Goal: Task Accomplishment & Management: Manage account settings

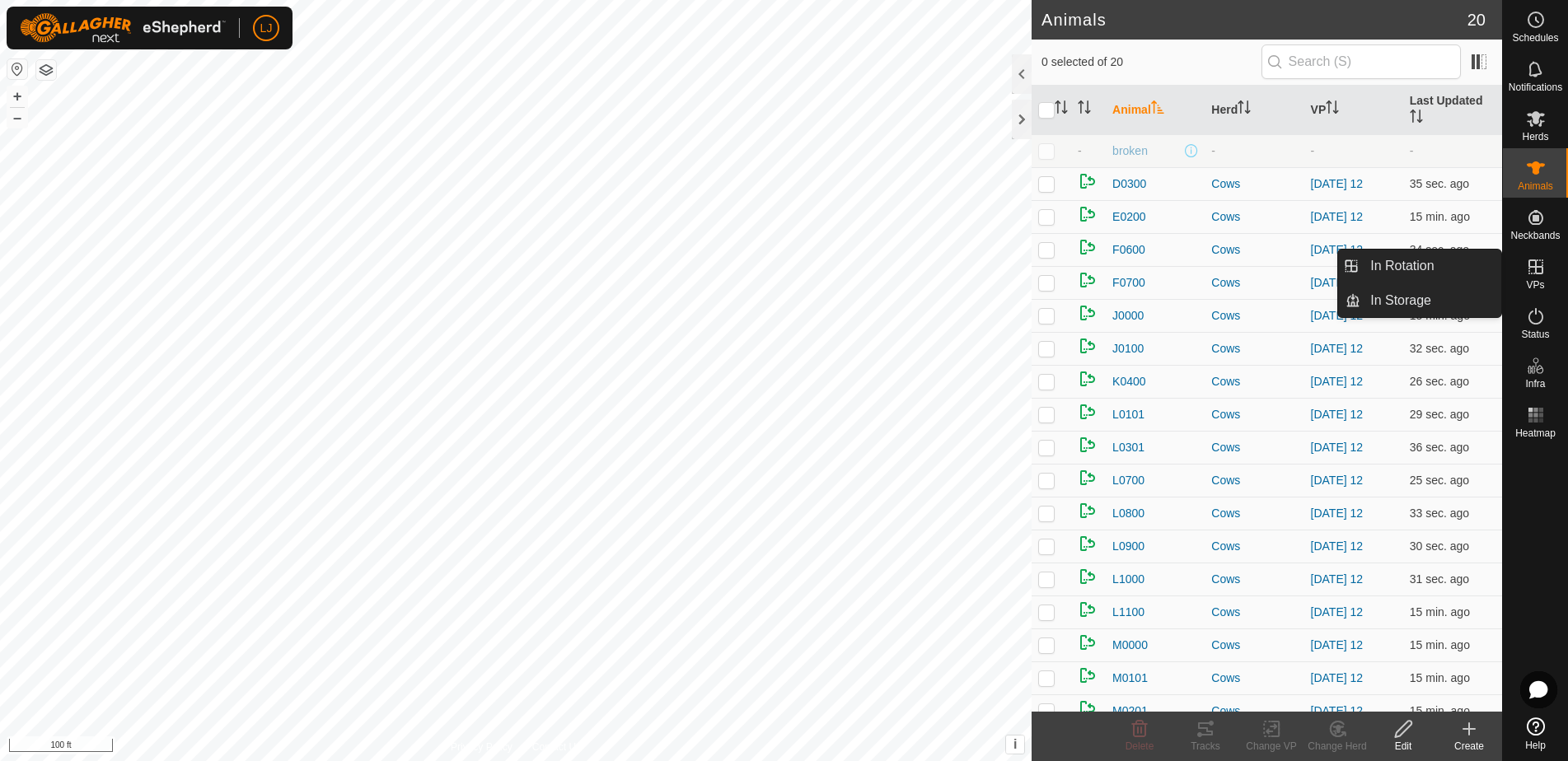
click at [1547, 278] on es-virtualpaddocks-svg-icon at bounding box center [1536, 267] width 30 height 26
click at [1433, 276] on link "In Rotation" at bounding box center [1431, 265] width 141 height 33
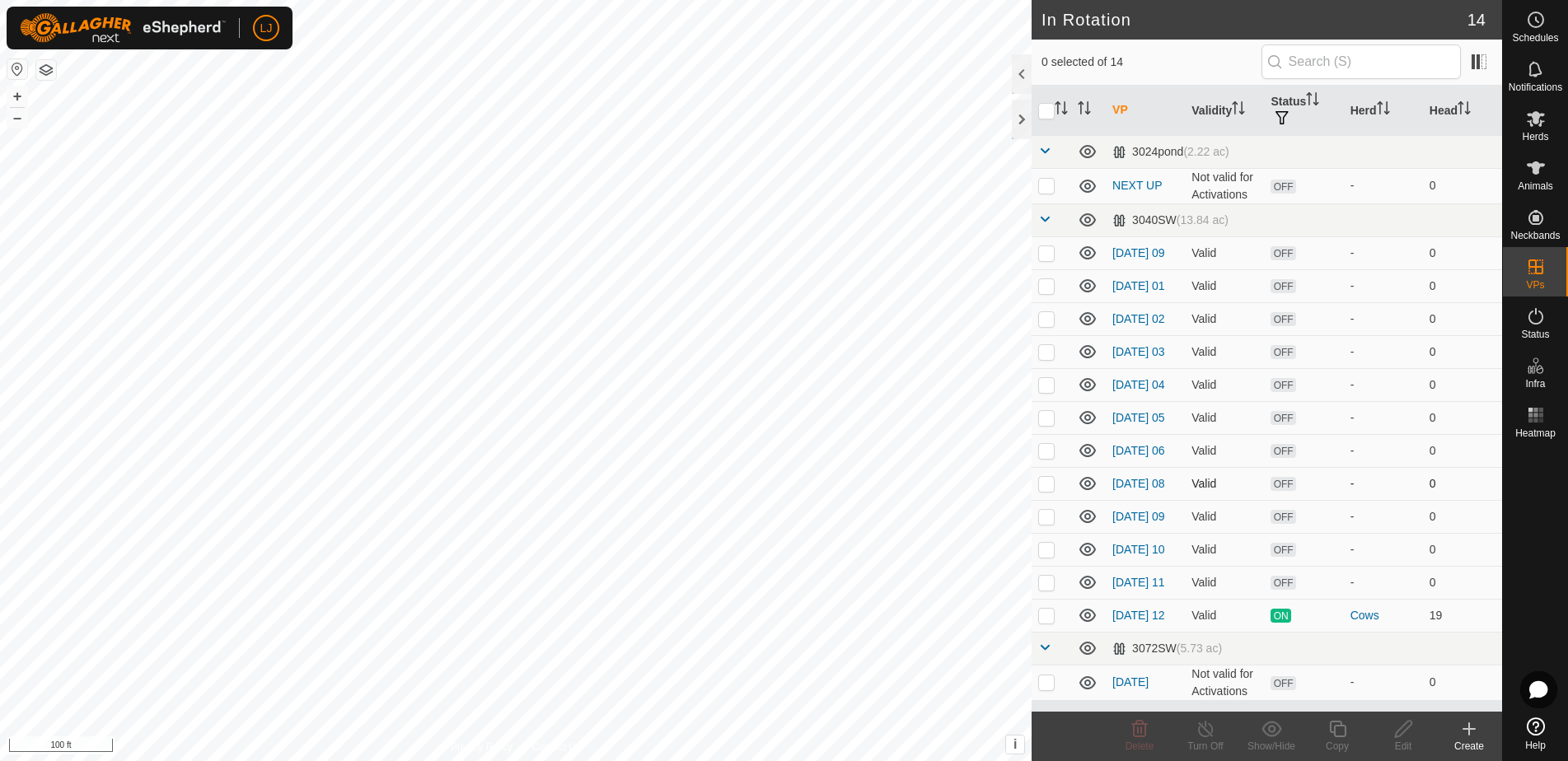
scroll to position [20, 0]
click at [1049, 622] on p-checkbox at bounding box center [1047, 615] width 17 height 13
checkbox input "true"
click at [1338, 733] on icon at bounding box center [1338, 729] width 21 height 20
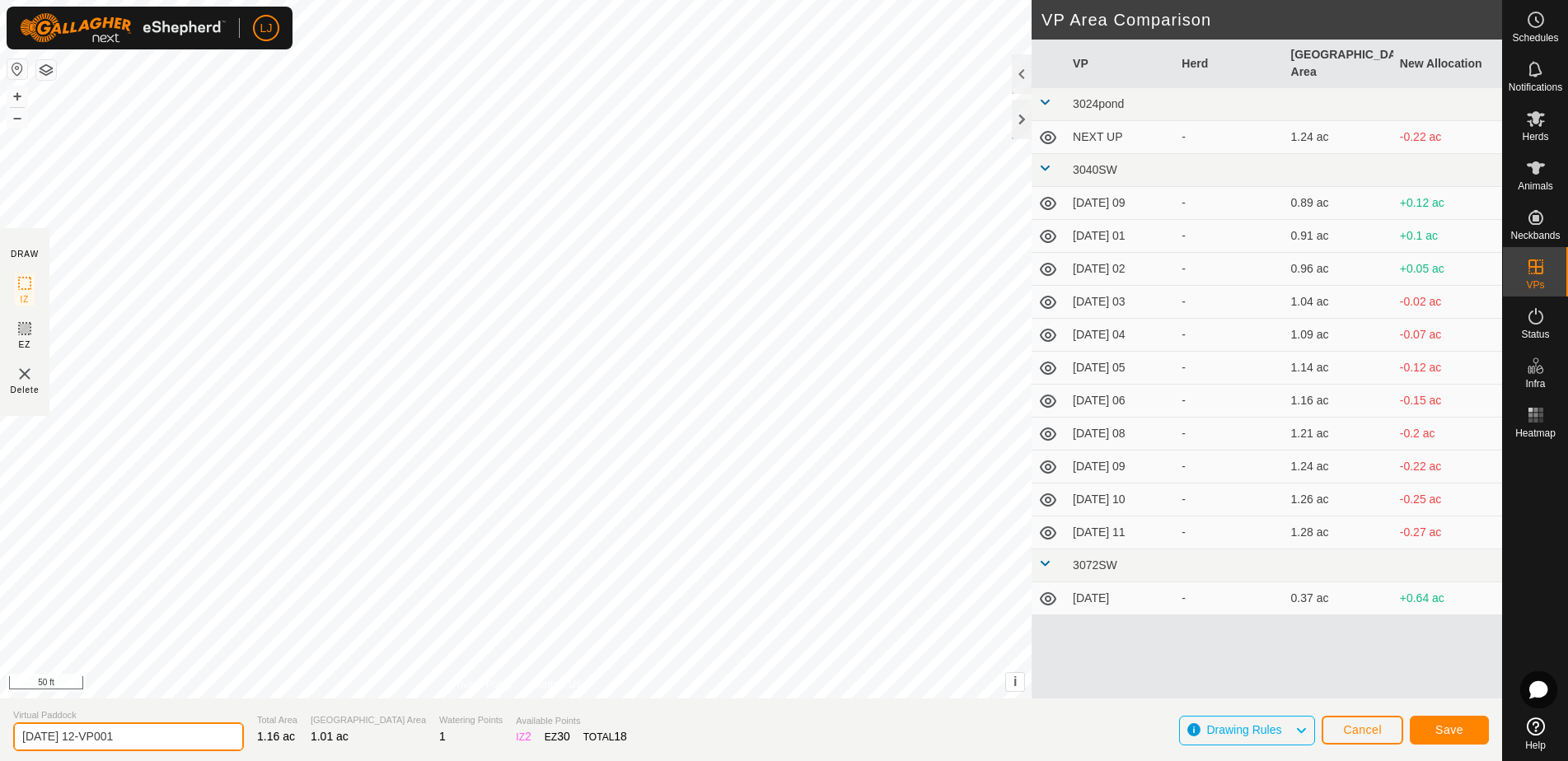
drag, startPoint x: 75, startPoint y: 739, endPoint x: 237, endPoint y: 737, distance: 162.0
click at [237, 737] on section "Virtual Paddock [DATE] 12-VP001 Total Area 1.16 ac Grazing Area 1.01 ac Waterin…" at bounding box center [751, 730] width 1502 height 63
type input "[DATE]"
click at [1441, 737] on button "Save" at bounding box center [1449, 730] width 79 height 29
